Goal: Information Seeking & Learning: Check status

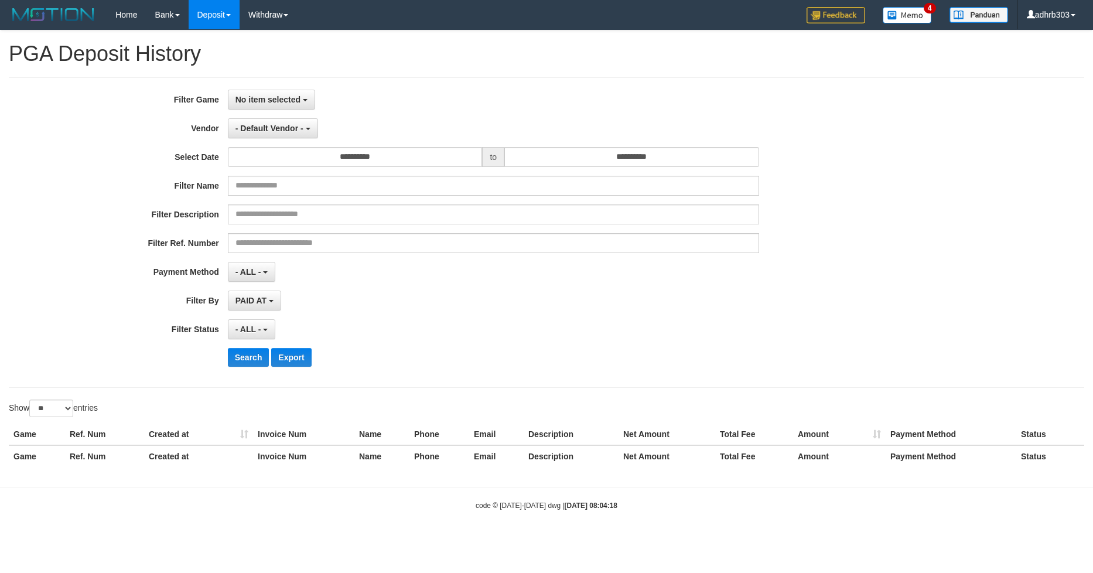
select select
select select "**"
click at [292, 103] on span "No item selected" at bounding box center [268, 99] width 65 height 9
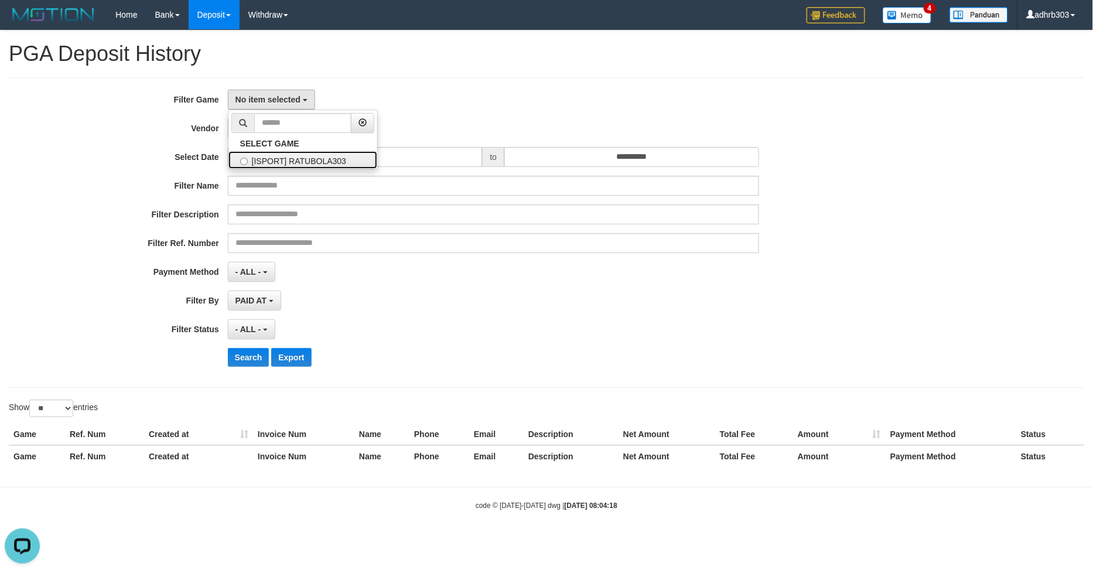
click at [272, 158] on label "[ISPORT] RATUBOLA303" at bounding box center [303, 160] width 149 height 18
select select "***"
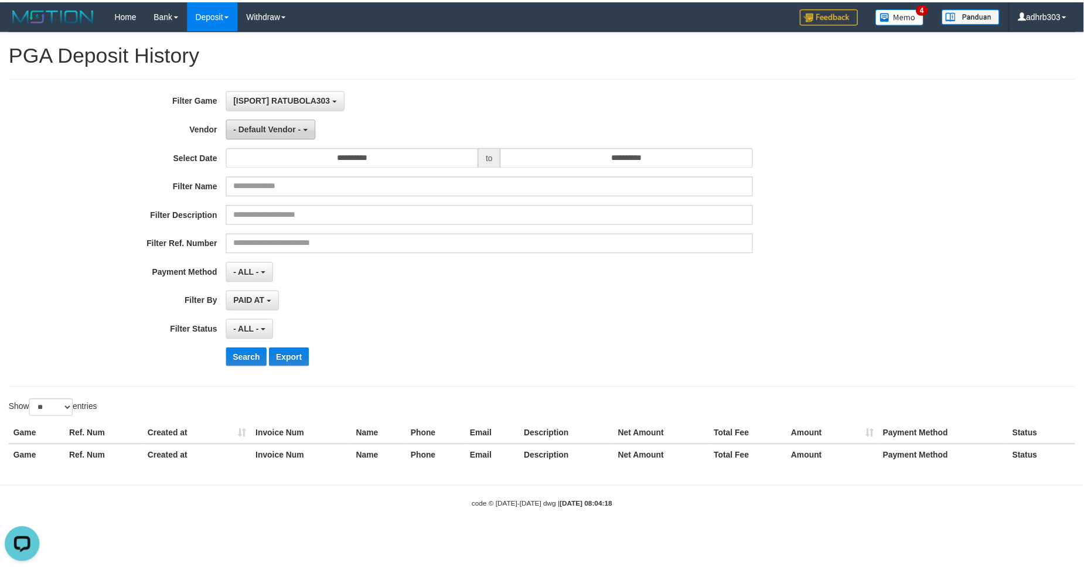
scroll to position [10, 0]
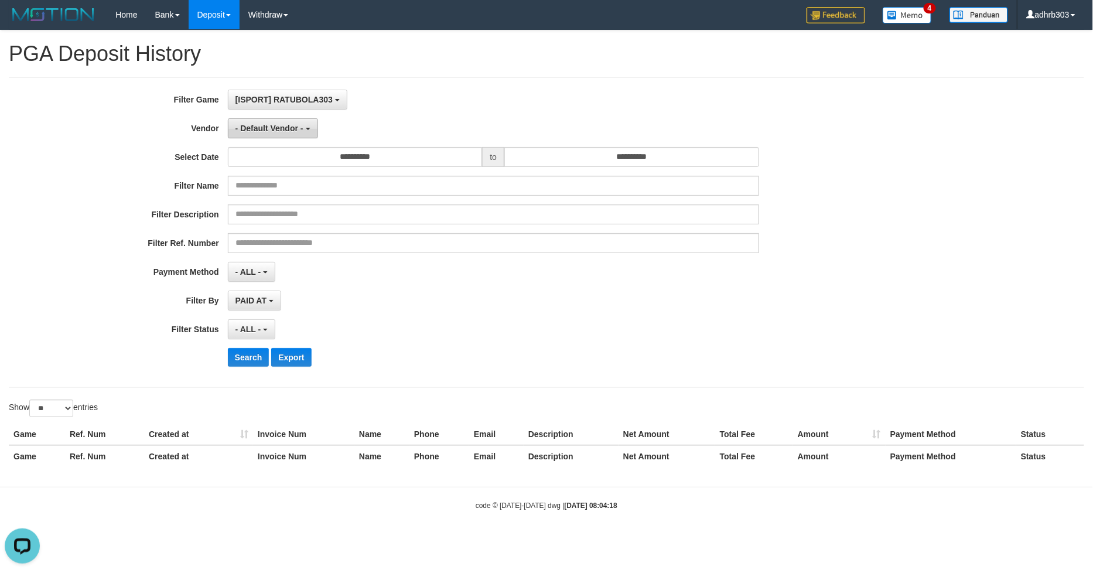
click at [268, 133] on button "- Default Vendor -" at bounding box center [273, 128] width 90 height 20
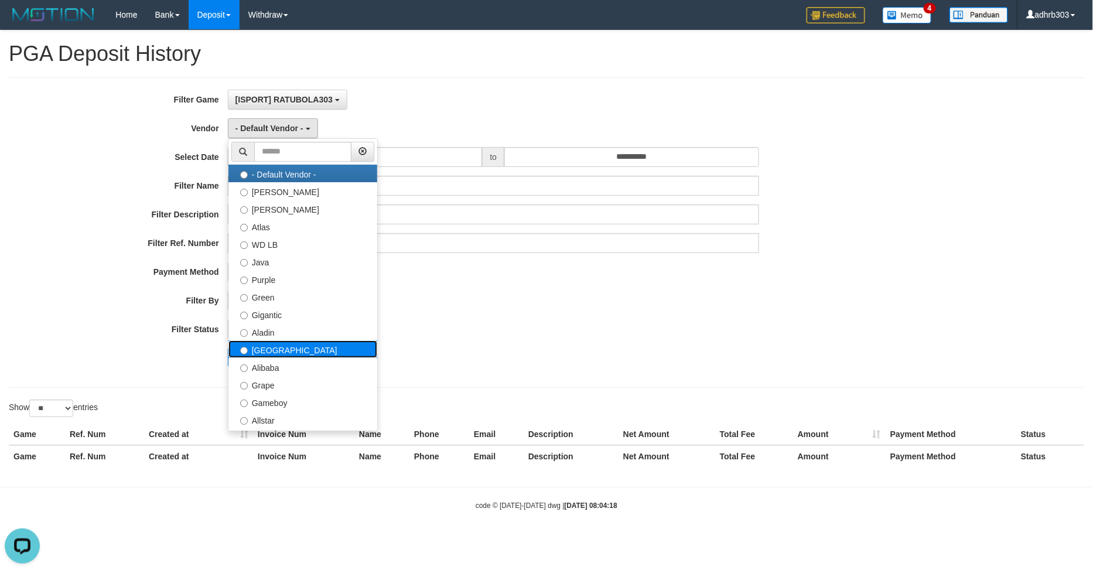
click at [286, 349] on label "[GEOGRAPHIC_DATA]" at bounding box center [303, 349] width 149 height 18
select select "**********"
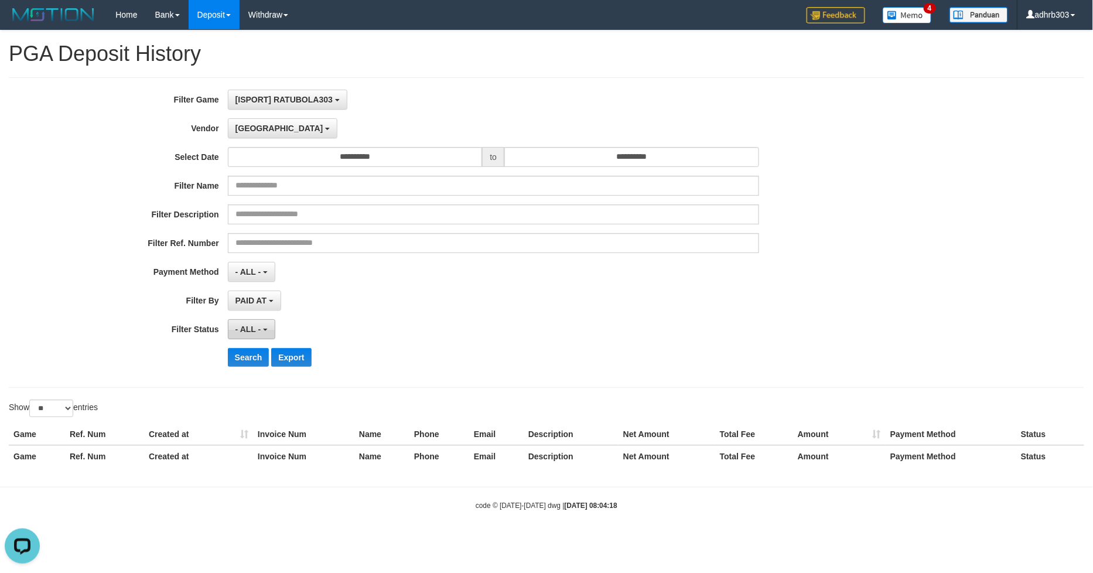
click at [248, 330] on span "- ALL -" at bounding box center [249, 329] width 26 height 9
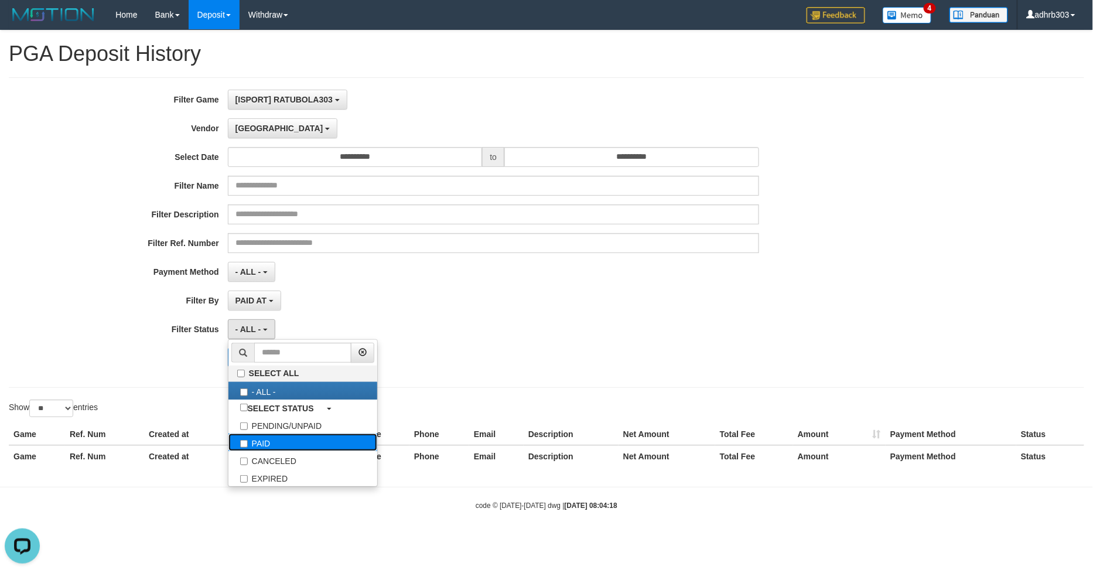
click at [272, 445] on label "PAID" at bounding box center [303, 443] width 149 height 18
select select "*"
click at [576, 316] on div "**********" at bounding box center [455, 233] width 911 height 286
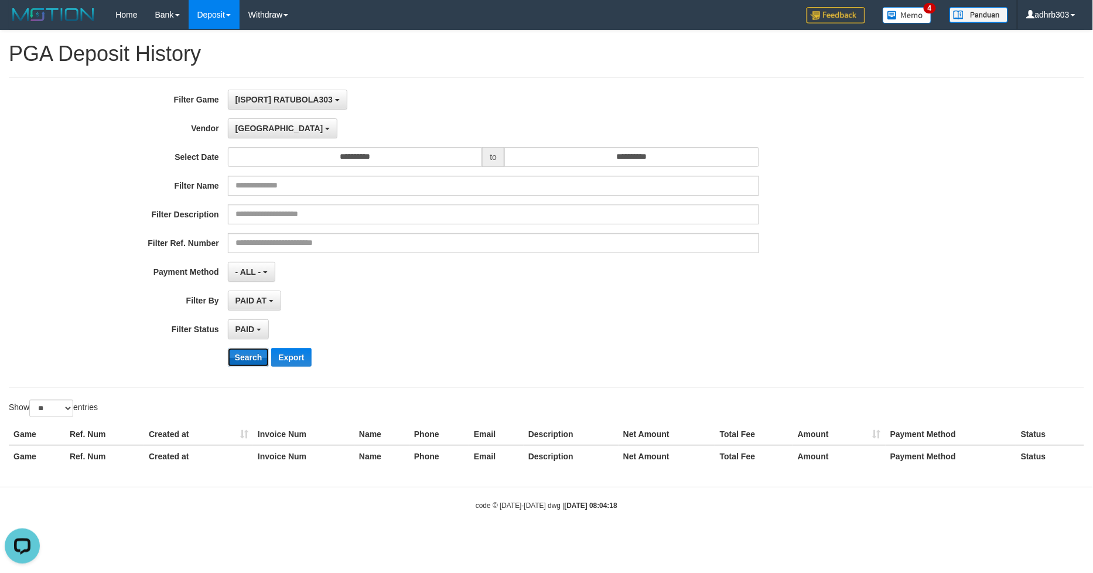
click at [240, 355] on button "Search" at bounding box center [249, 357] width 42 height 19
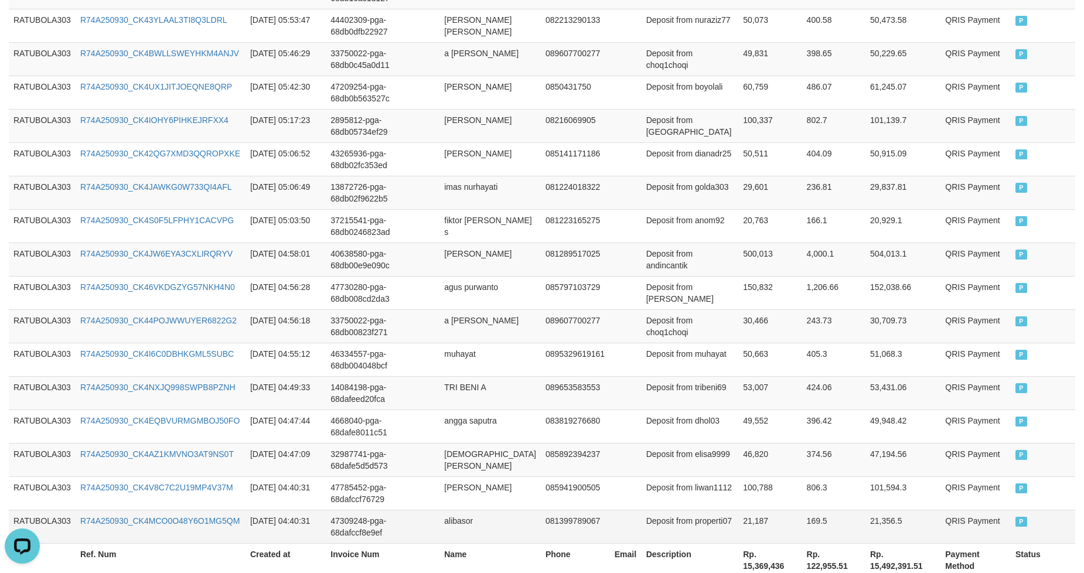
scroll to position [847, 0]
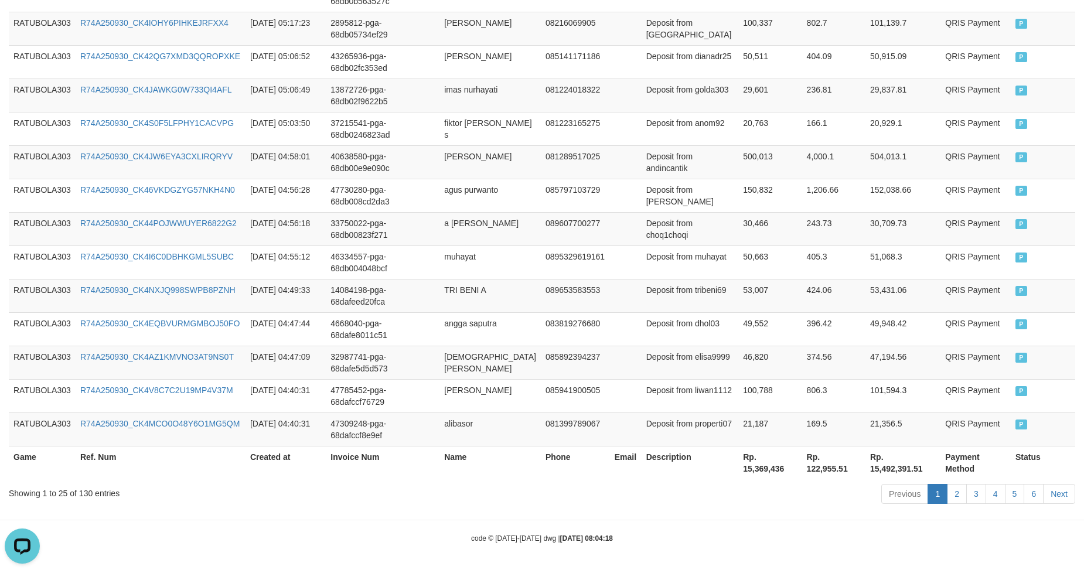
click at [755, 466] on th "Rp. 15,369,436" at bounding box center [769, 462] width 63 height 33
click at [756, 466] on th "Rp. 15,369,436" at bounding box center [769, 462] width 63 height 33
copy th "15,369,436"
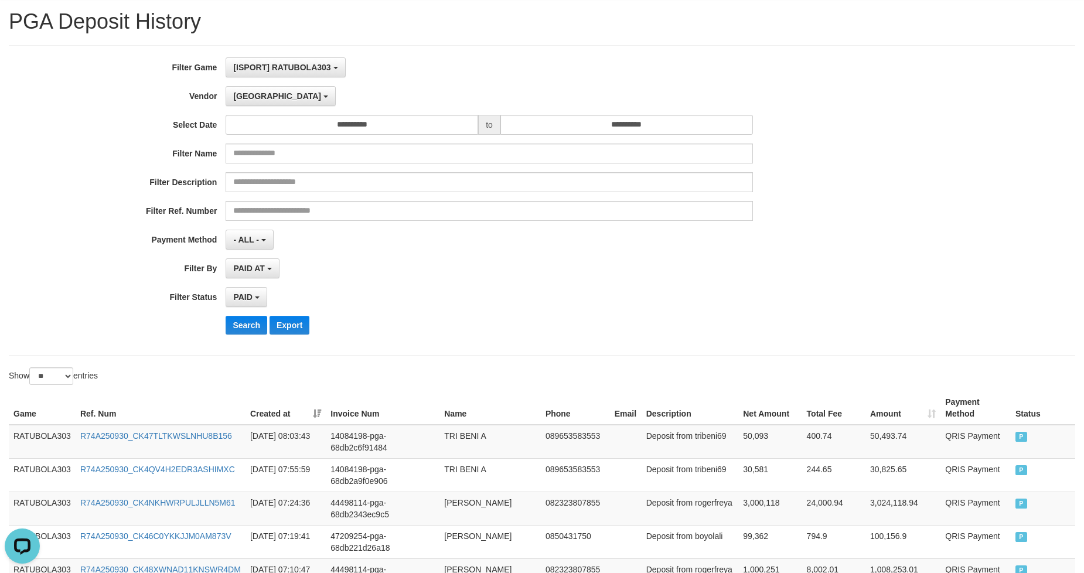
scroll to position [0, 0]
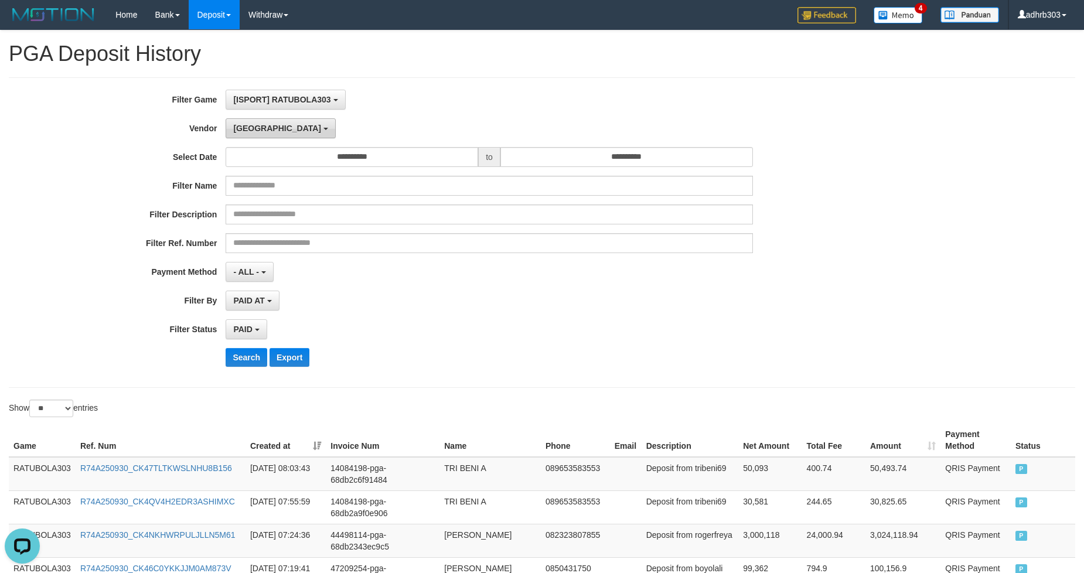
click at [253, 132] on span "[GEOGRAPHIC_DATA]" at bounding box center [277, 128] width 88 height 9
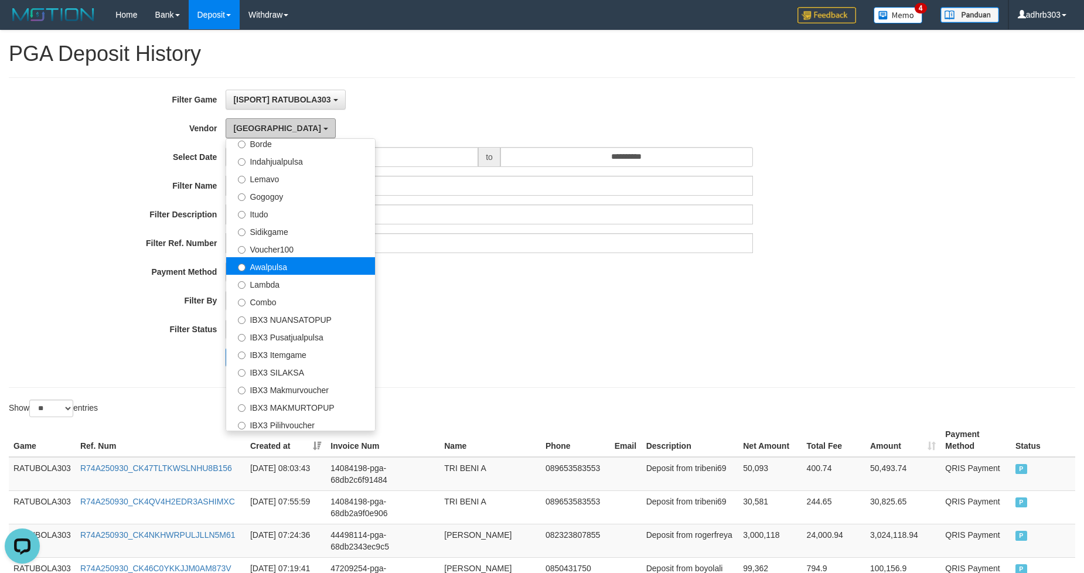
scroll to position [260, 0]
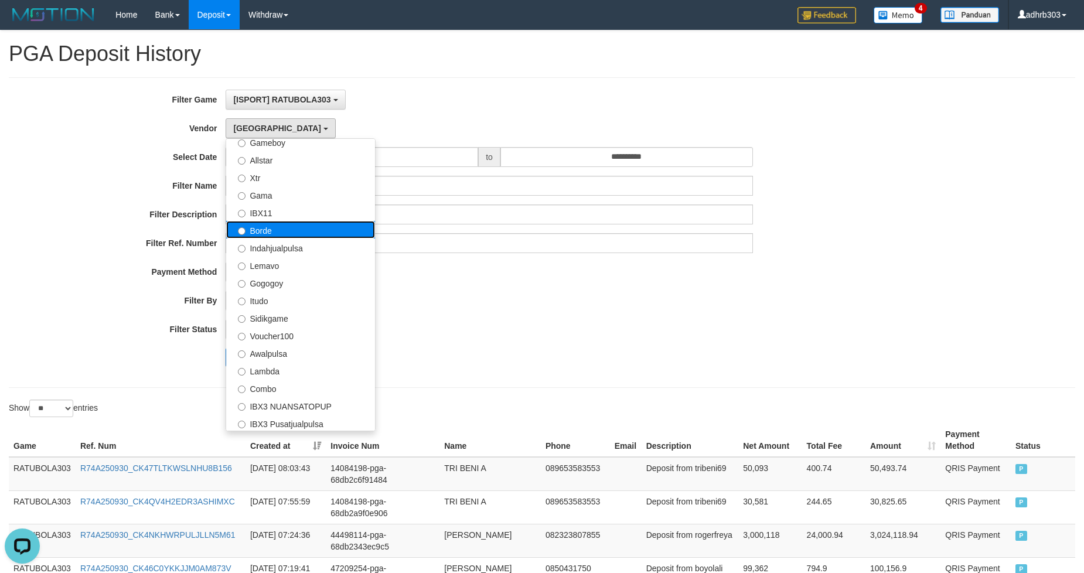
click at [296, 230] on label "Borde" at bounding box center [300, 230] width 149 height 18
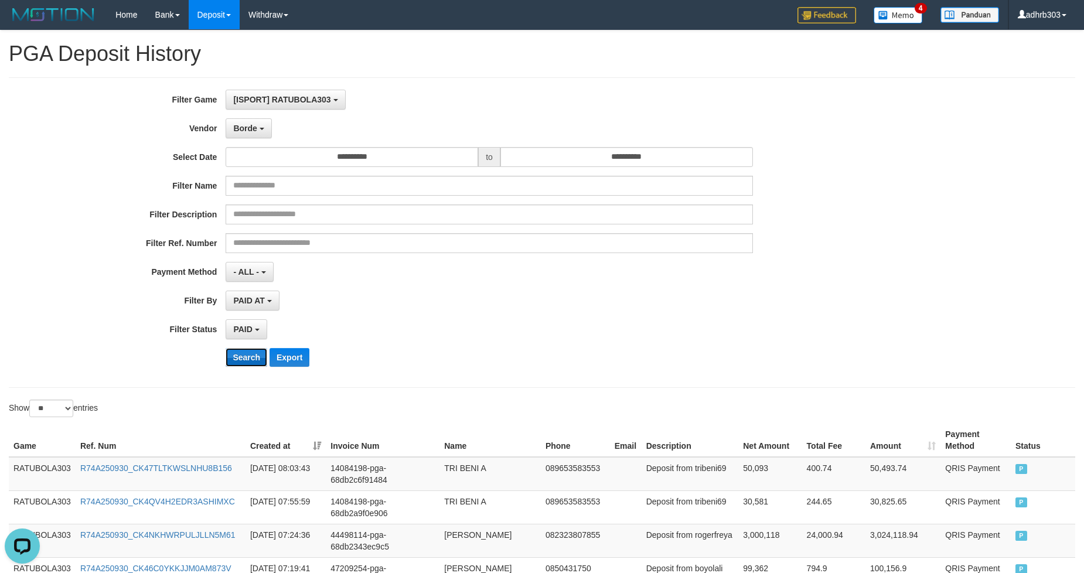
click at [243, 352] on button "Search" at bounding box center [247, 357] width 42 height 19
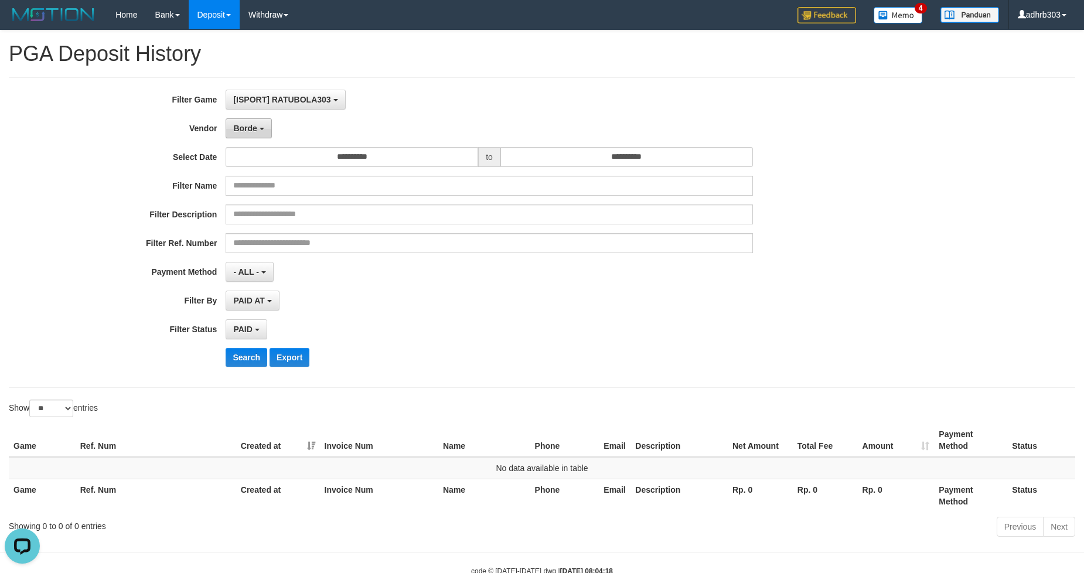
click at [254, 128] on span "Borde" at bounding box center [244, 128] width 23 height 9
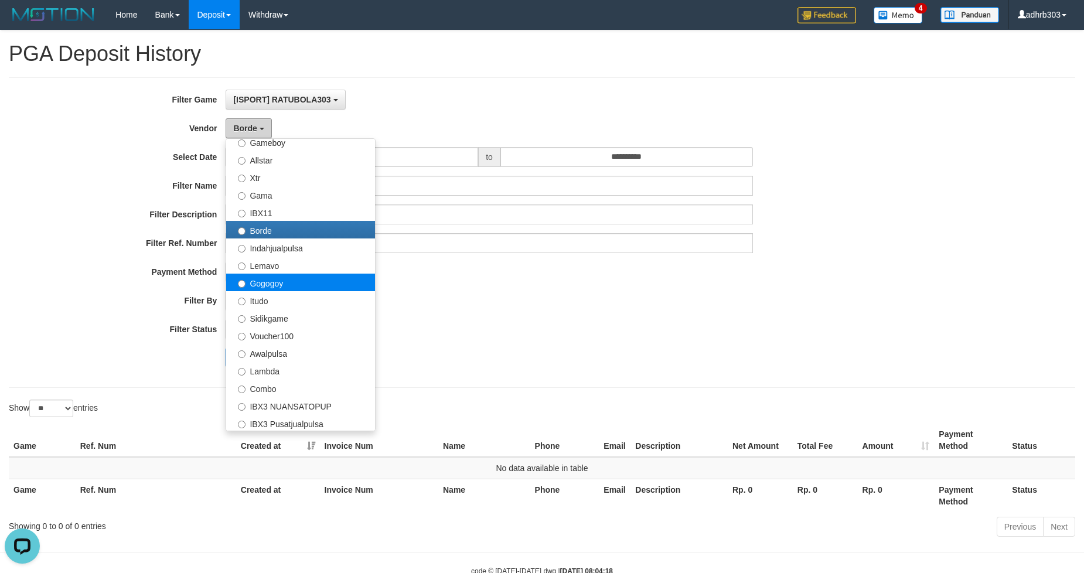
scroll to position [347, 0]
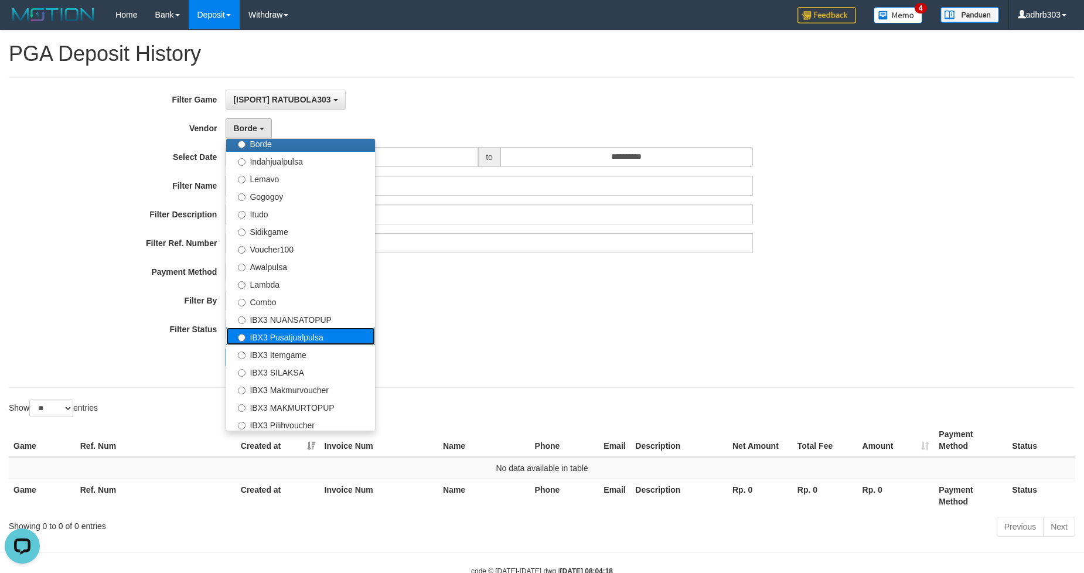
click at [291, 335] on label "IBX3 Pusatjualpulsa" at bounding box center [300, 337] width 149 height 18
select select "**********"
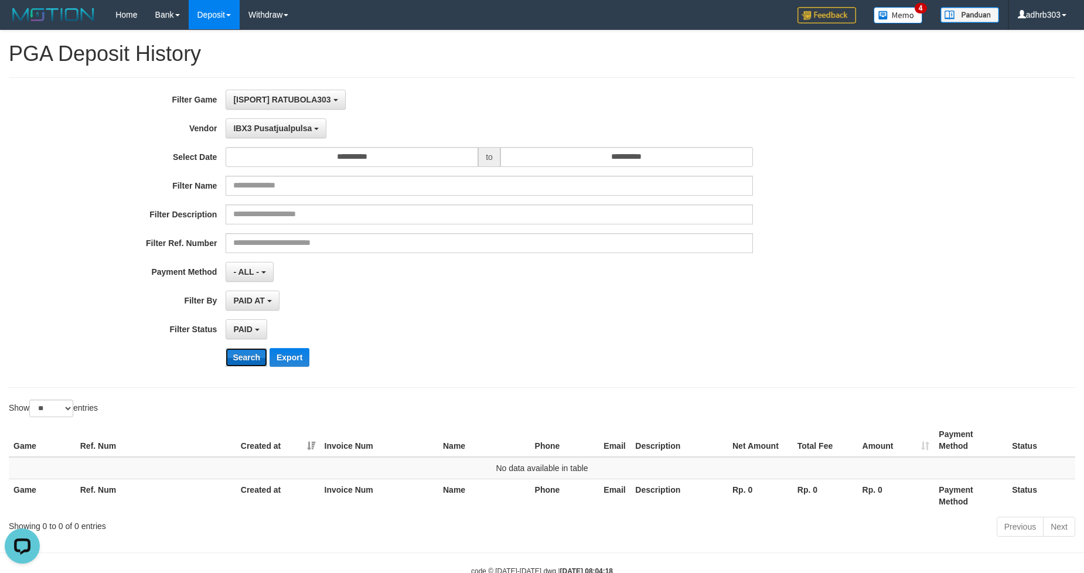
click at [245, 362] on button "Search" at bounding box center [247, 357] width 42 height 19
drag, startPoint x: 277, startPoint y: 130, endPoint x: 291, endPoint y: 190, distance: 61.8
click at [278, 130] on span "IBX3 Pusatjualpulsa" at bounding box center [272, 128] width 79 height 9
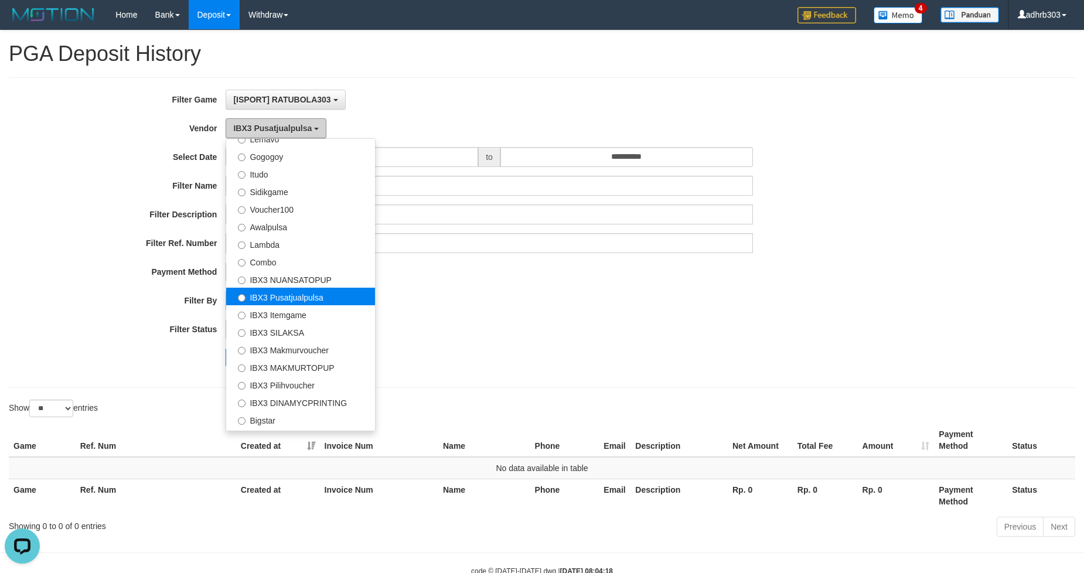
scroll to position [418, 0]
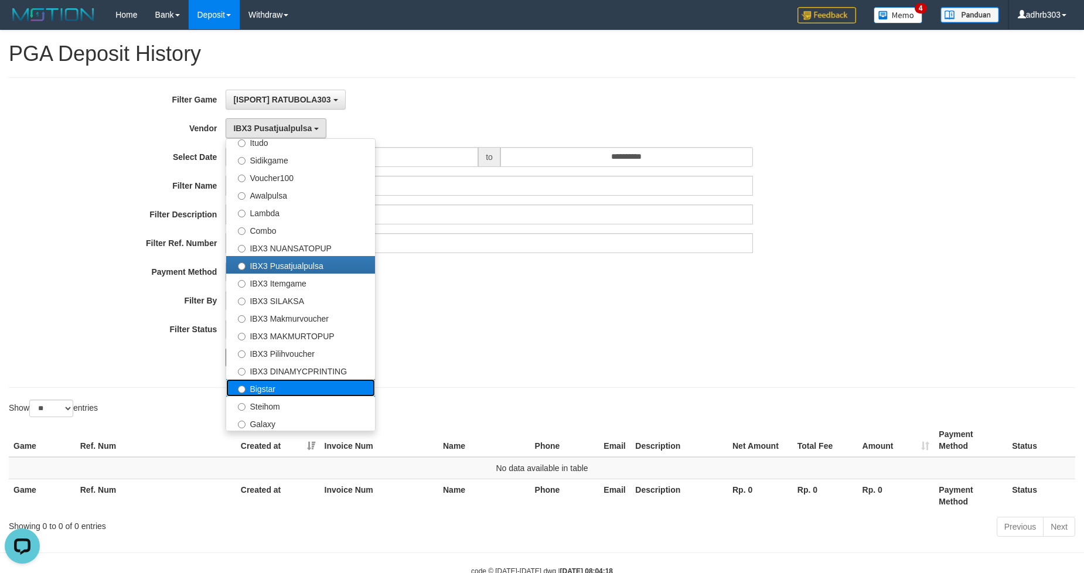
click at [272, 389] on label "Bigstar" at bounding box center [300, 388] width 149 height 18
select select "**********"
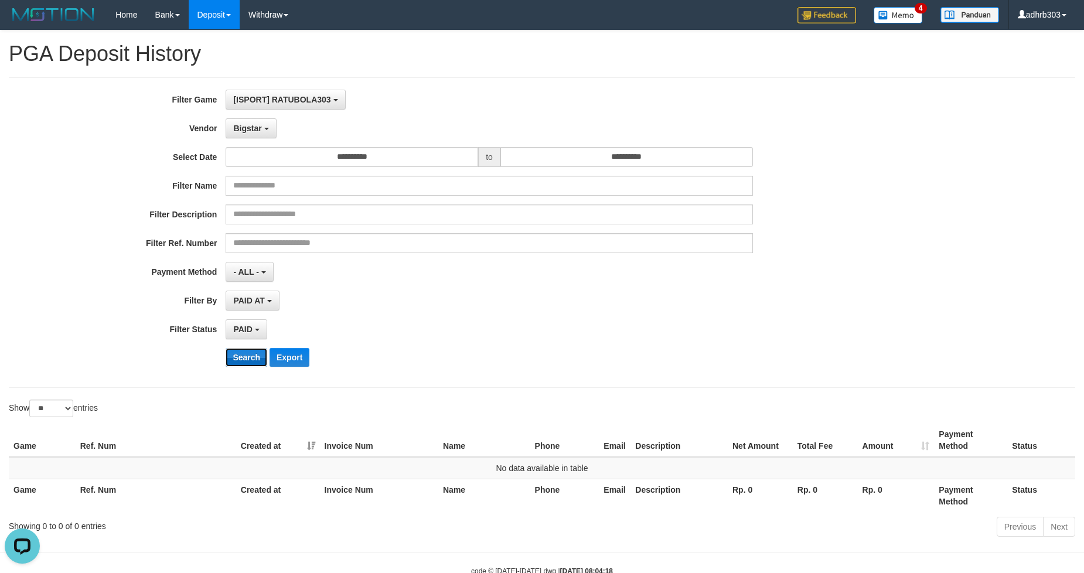
click at [245, 361] on button "Search" at bounding box center [247, 357] width 42 height 19
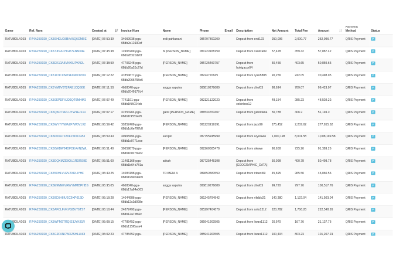
scroll to position [847, 0]
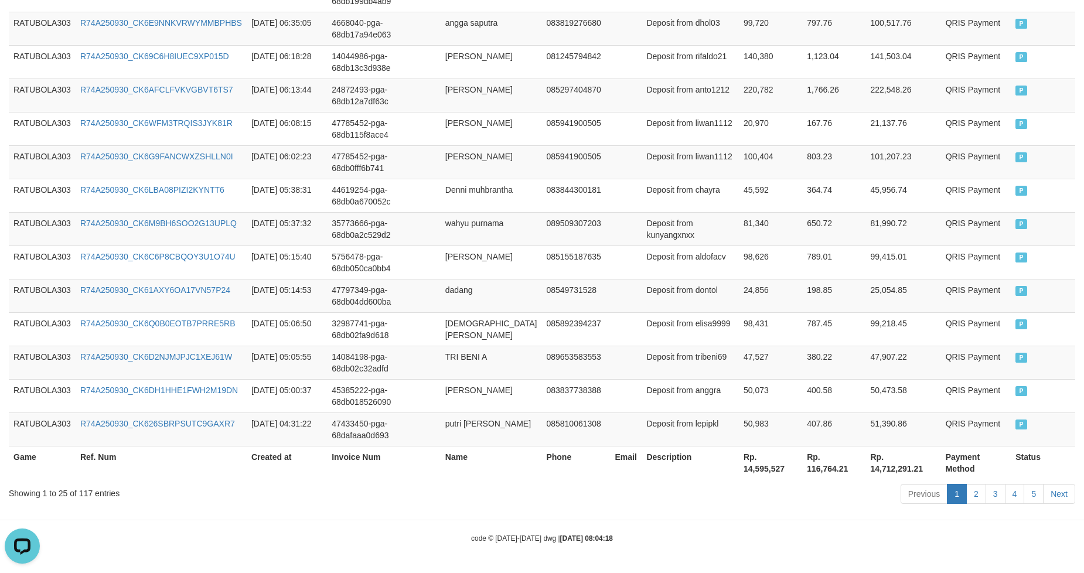
click at [763, 468] on th "Rp. 14,595,527" at bounding box center [770, 462] width 63 height 33
copy th "14,595,527"
